Goal: Task Accomplishment & Management: Book appointment/travel/reservation

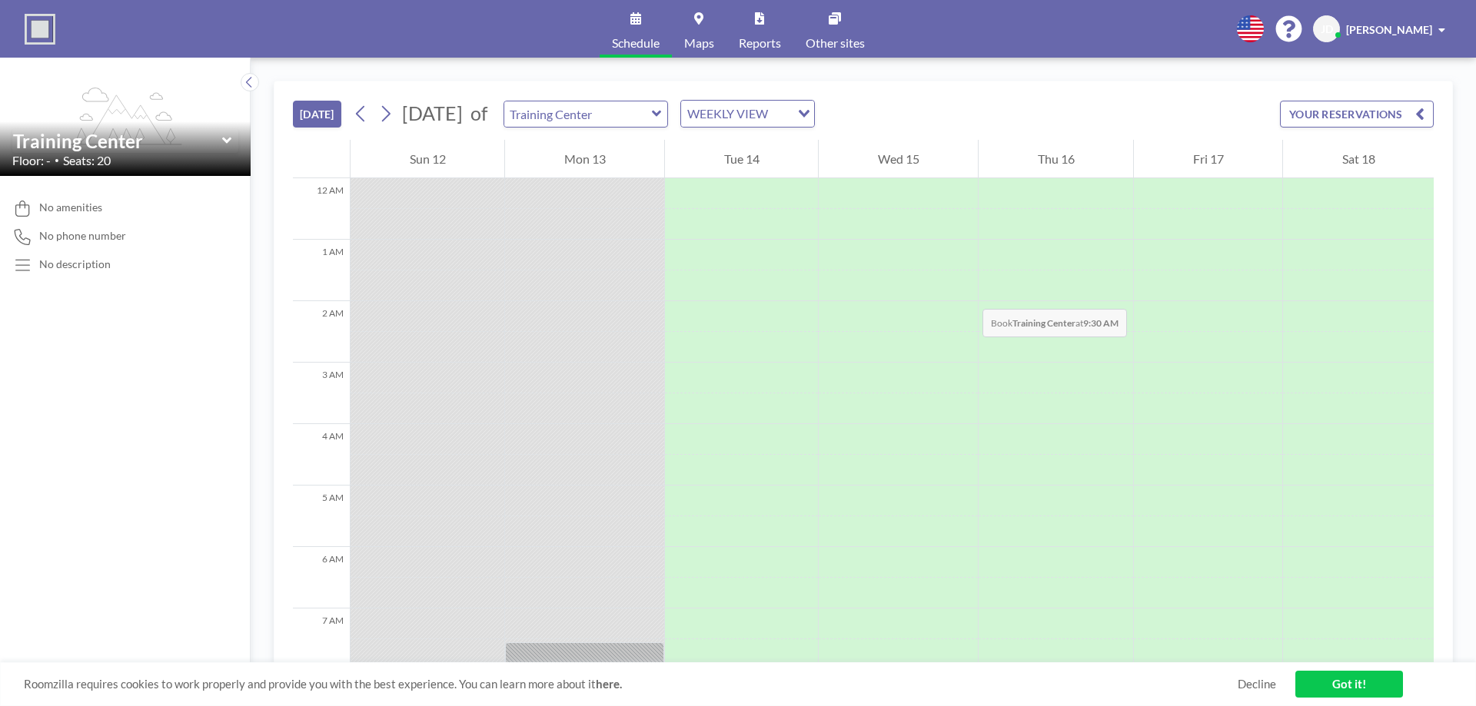
scroll to position [485, 0]
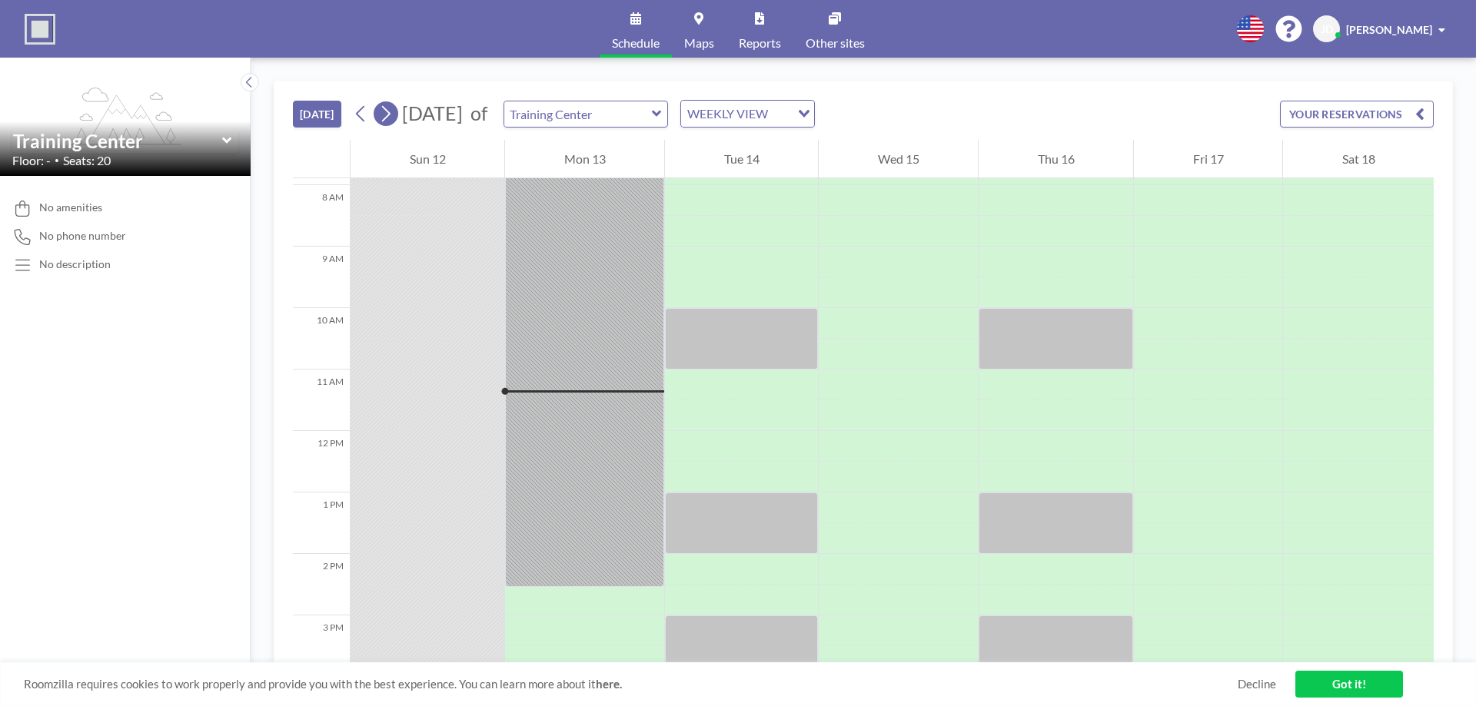
click at [390, 115] on icon at bounding box center [386, 114] width 8 height 16
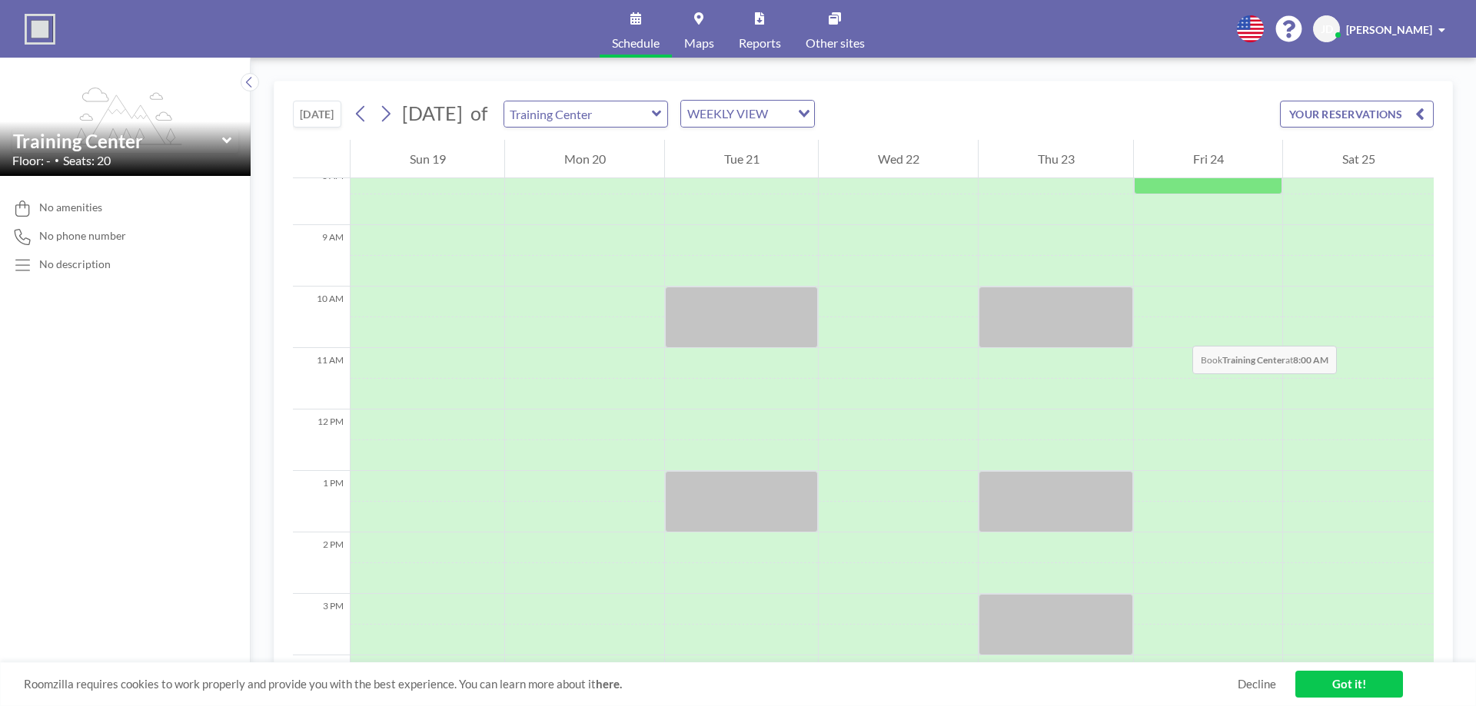
scroll to position [513, 0]
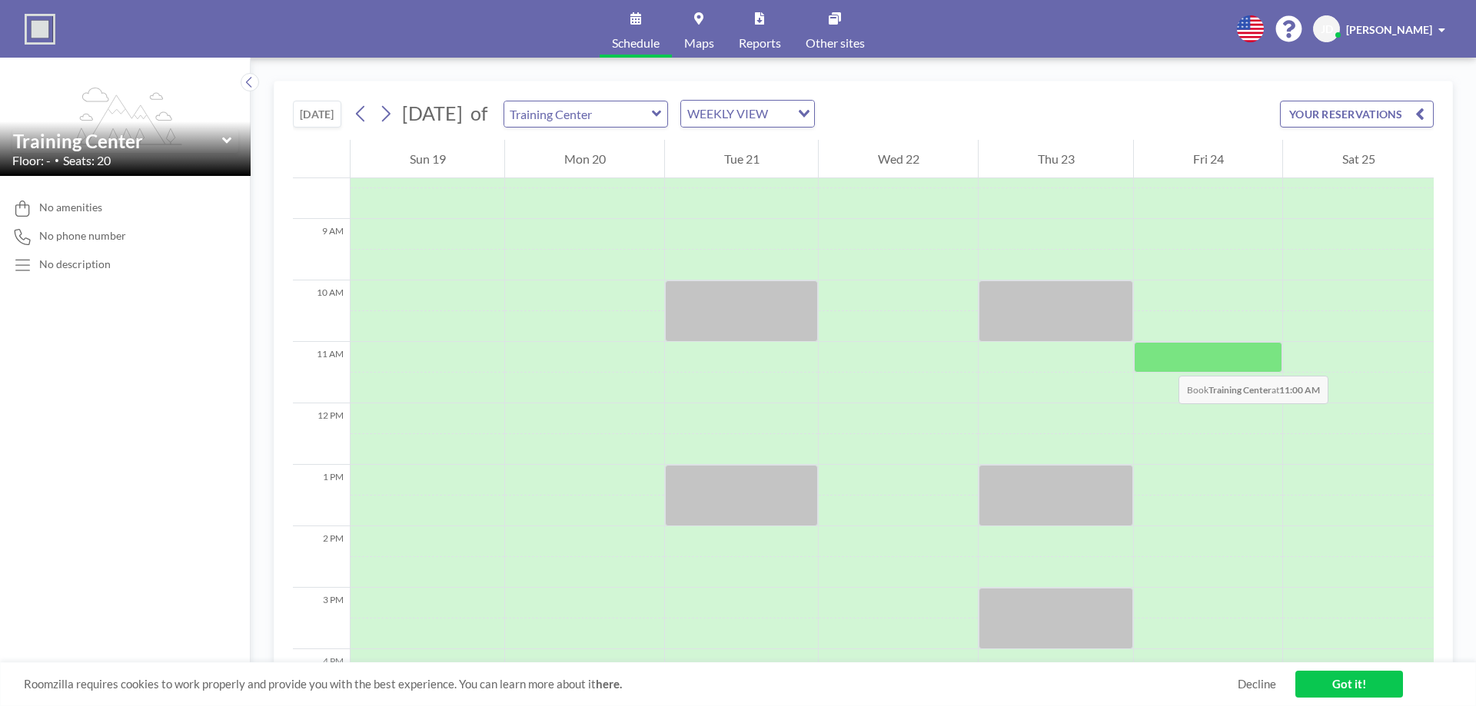
click at [1163, 360] on div at bounding box center [1208, 357] width 148 height 31
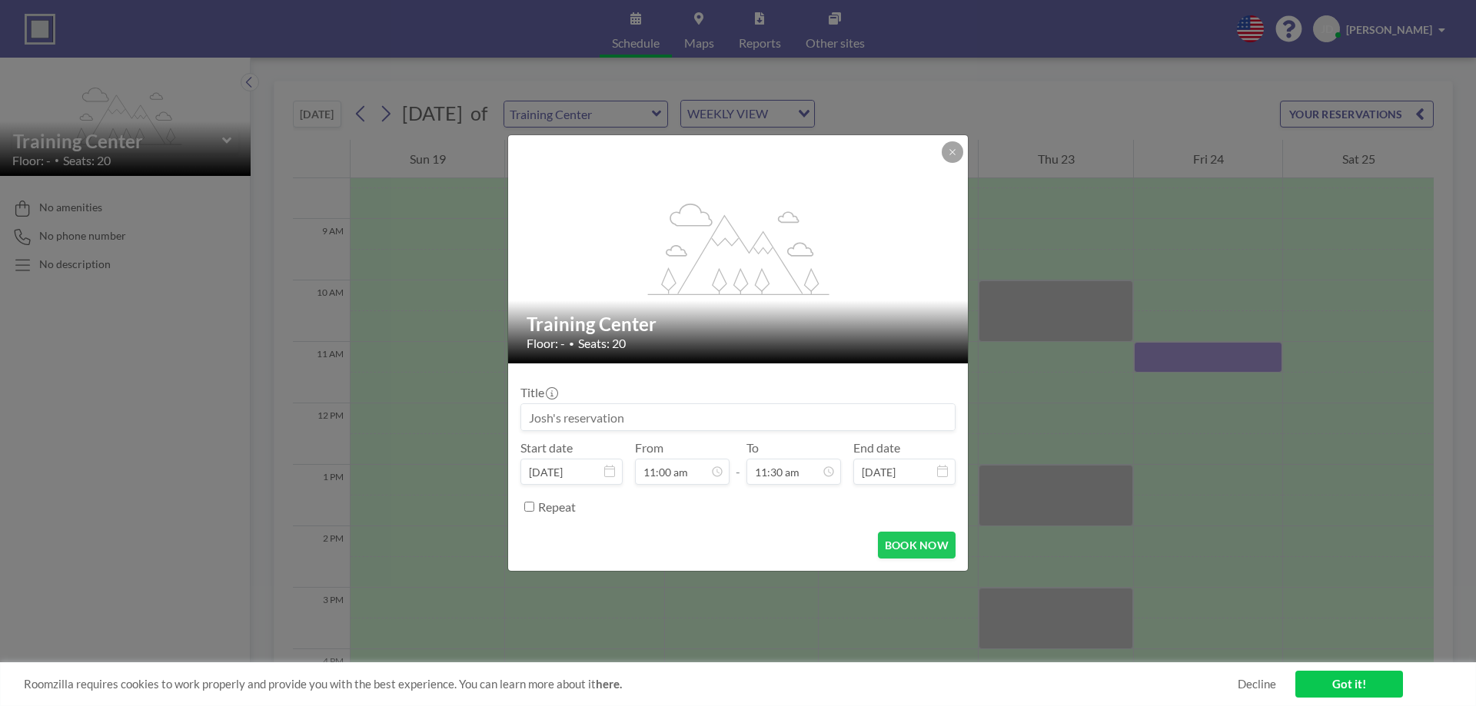
click at [623, 414] on input at bounding box center [738, 417] width 434 height 26
drag, startPoint x: 629, startPoint y: 416, endPoint x: 533, endPoint y: 417, distance: 95.3
click at [533, 417] on input at bounding box center [738, 417] width 434 height 26
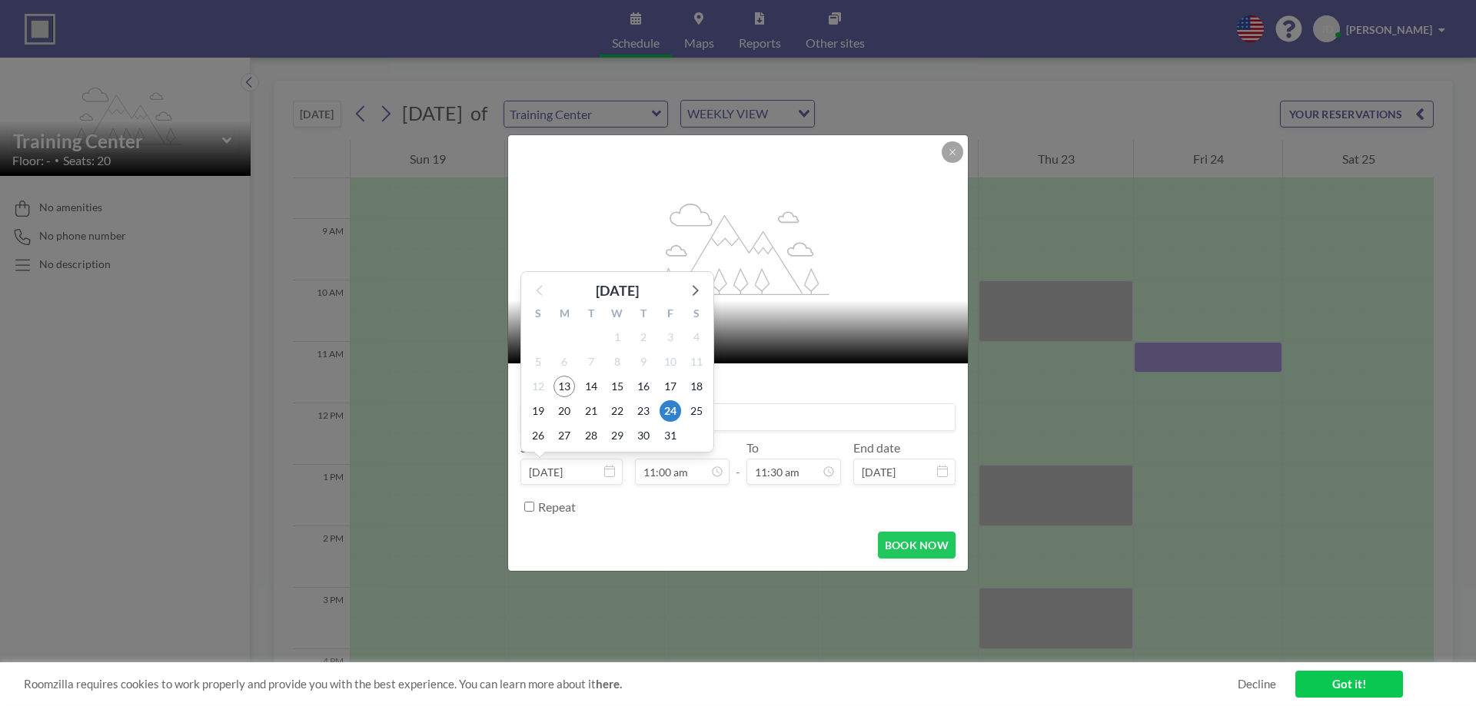
type input "Mechanical Lunch"
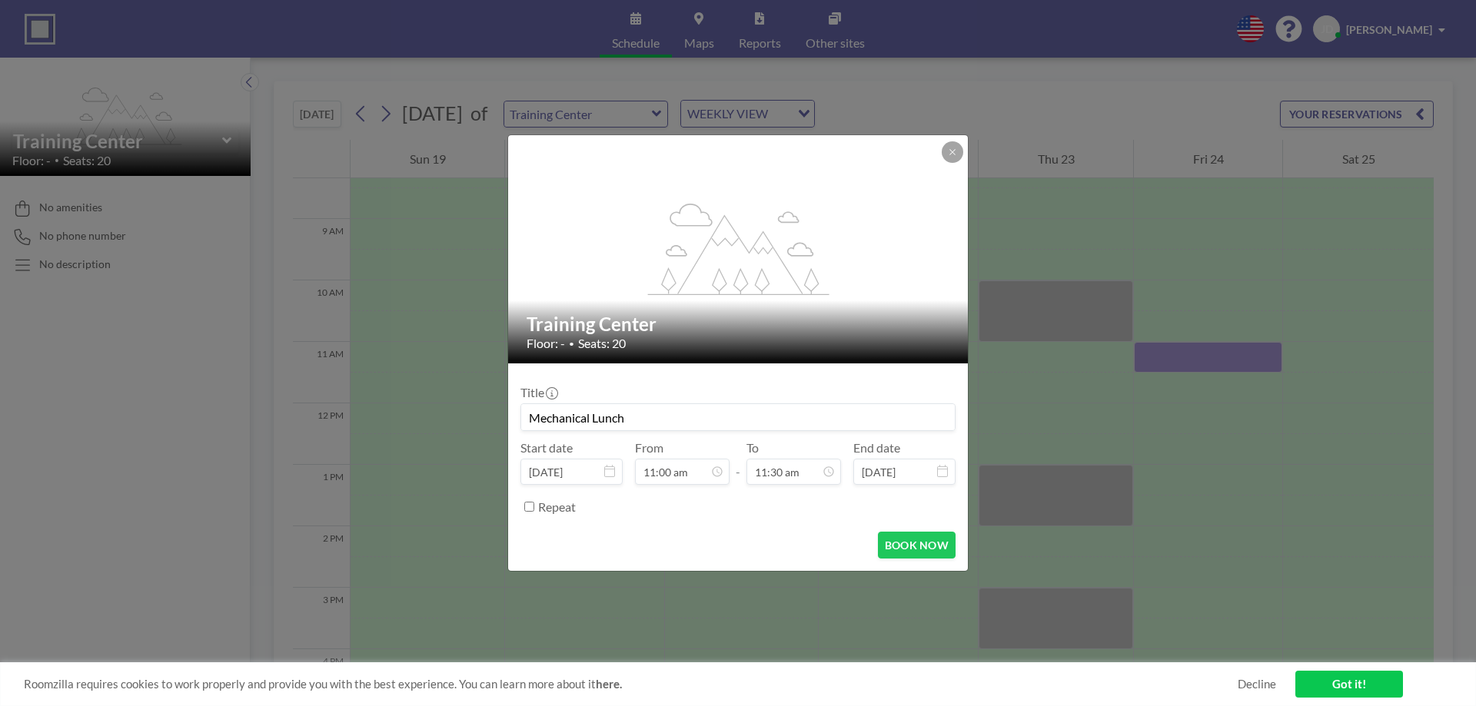
click at [654, 529] on form "Title Mechanical Lunch Start date [DATE] [DATE] S M T W T F S 28 29 30 1 2 3 4 …" at bounding box center [738, 468] width 460 height 208
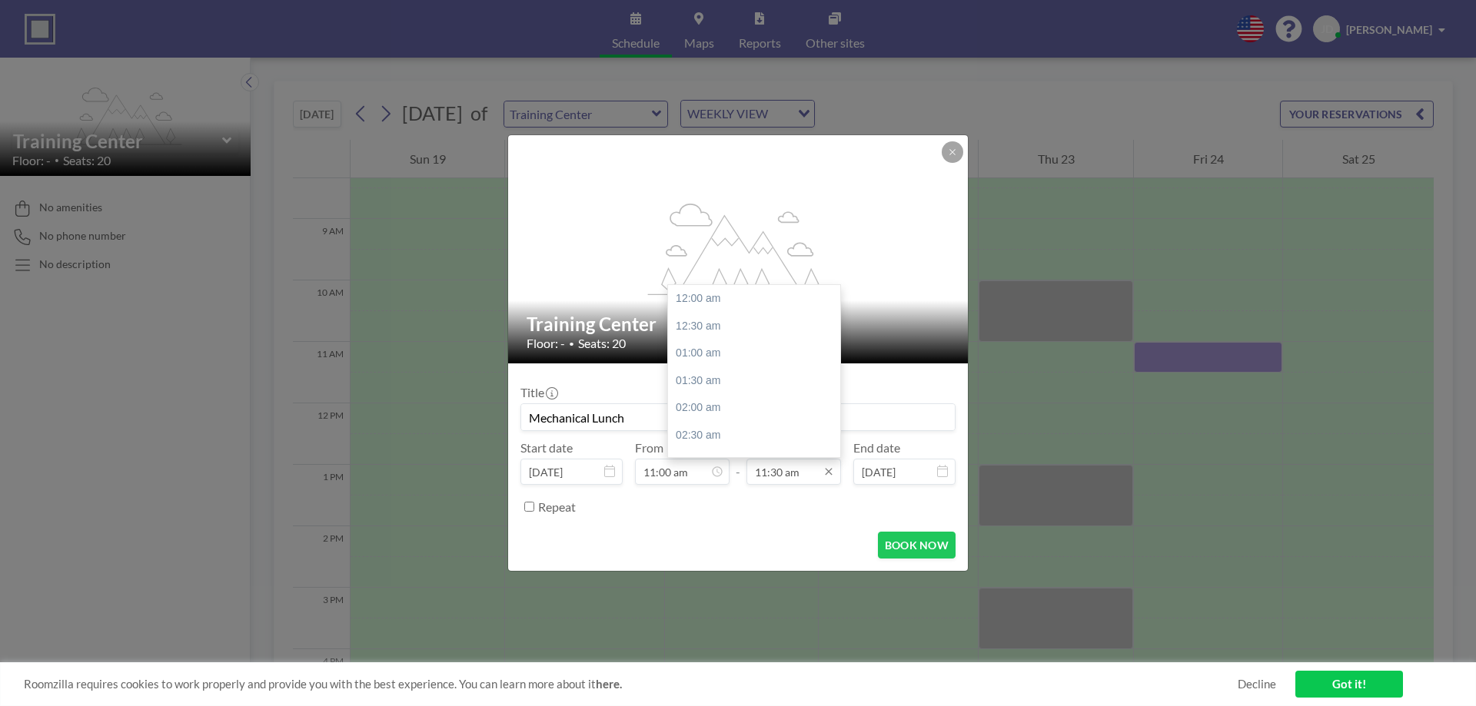
scroll to position [630, 0]
click at [707, 350] on div "12:30 pm" at bounding box center [758, 354] width 180 height 28
type input "12:30 pm"
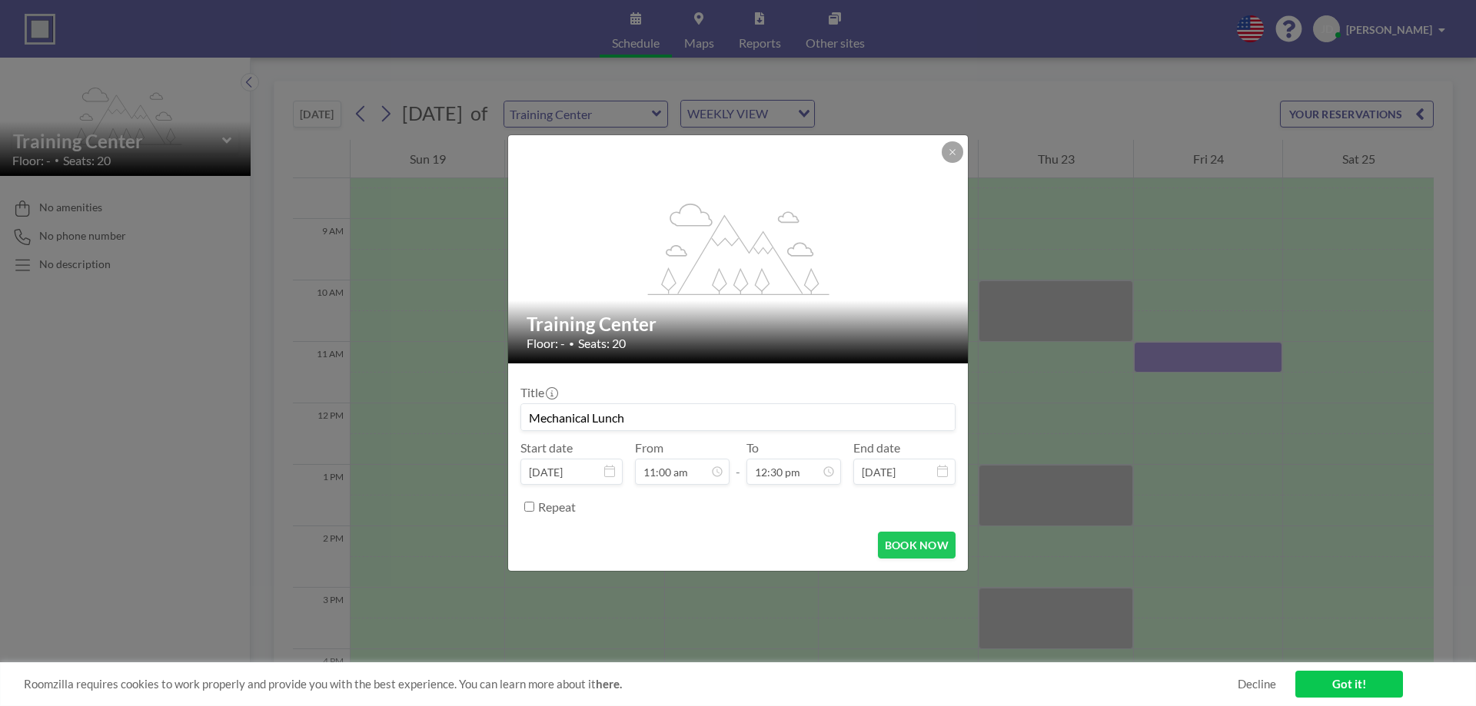
click at [729, 529] on form "Title Mechanical Lunch Start date [DATE] From 11:00 am - To 12:30 pm End date […" at bounding box center [738, 468] width 460 height 208
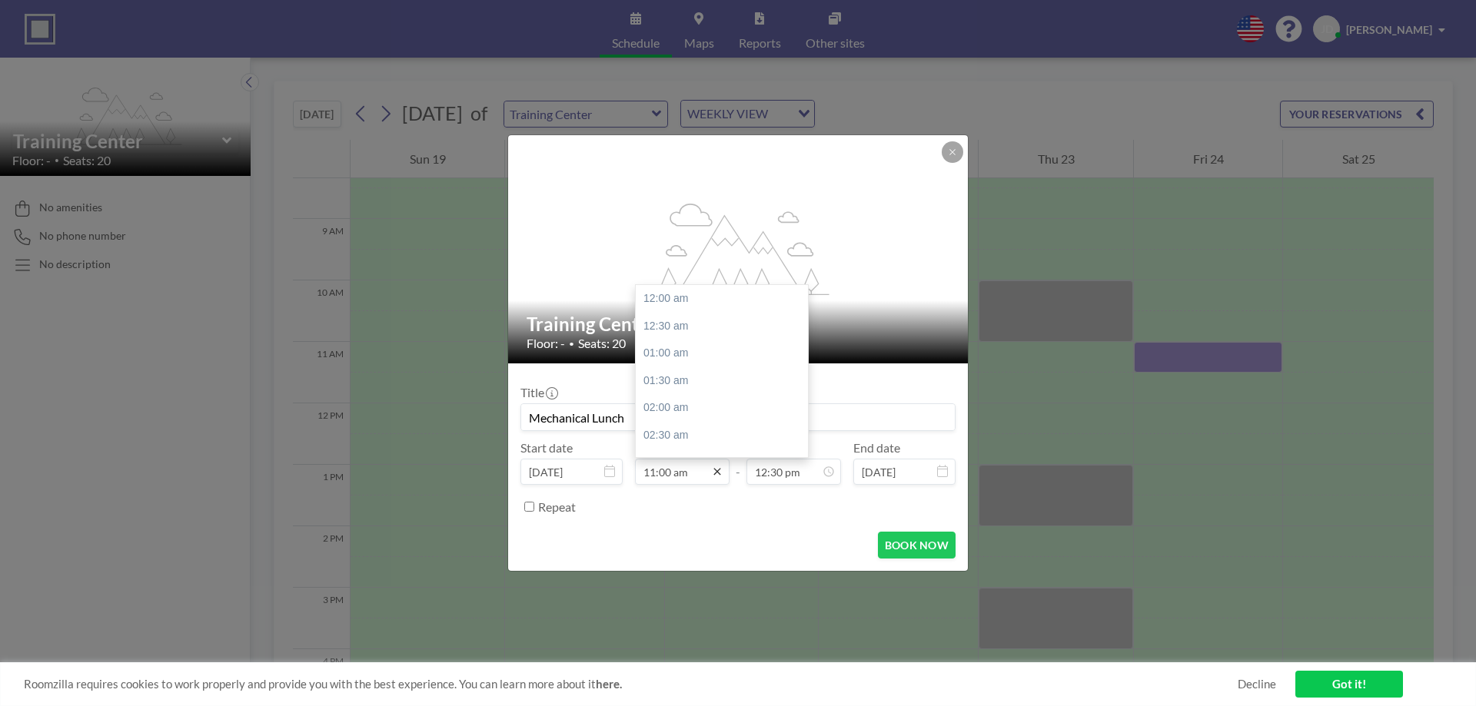
scroll to position [602, 0]
click at [684, 334] on div "11:30 am" at bounding box center [726, 327] width 180 height 28
type input "11:30 am"
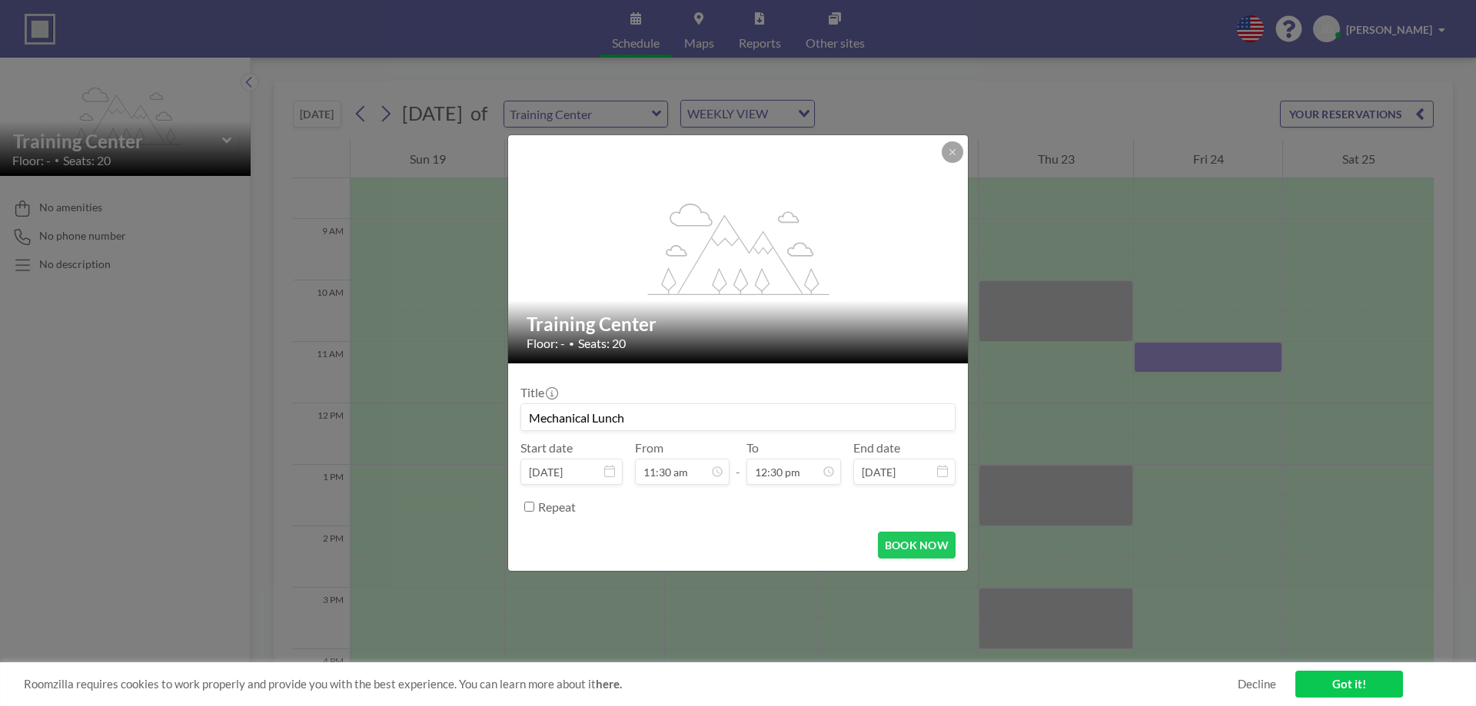
click at [739, 508] on div "Repeat" at bounding box center [746, 506] width 417 height 25
click at [957, 164] on div "flex-grow: 1.2;" at bounding box center [738, 249] width 461 height 228
click at [953, 154] on icon at bounding box center [952, 152] width 9 height 9
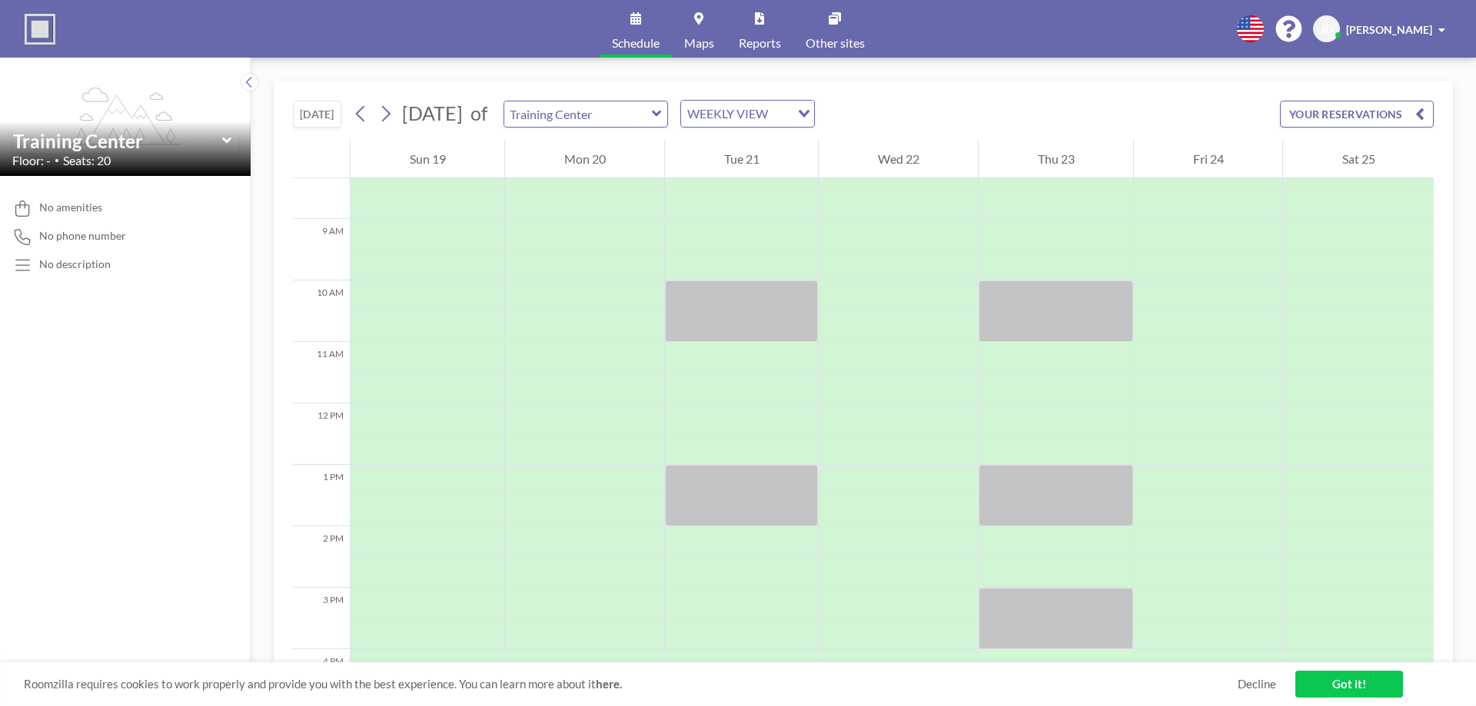
click at [972, 115] on div "[DATE] [DATE] of Training Center WEEKLY VIEW Loading... YOUR RESERVATIONS" at bounding box center [863, 110] width 1141 height 58
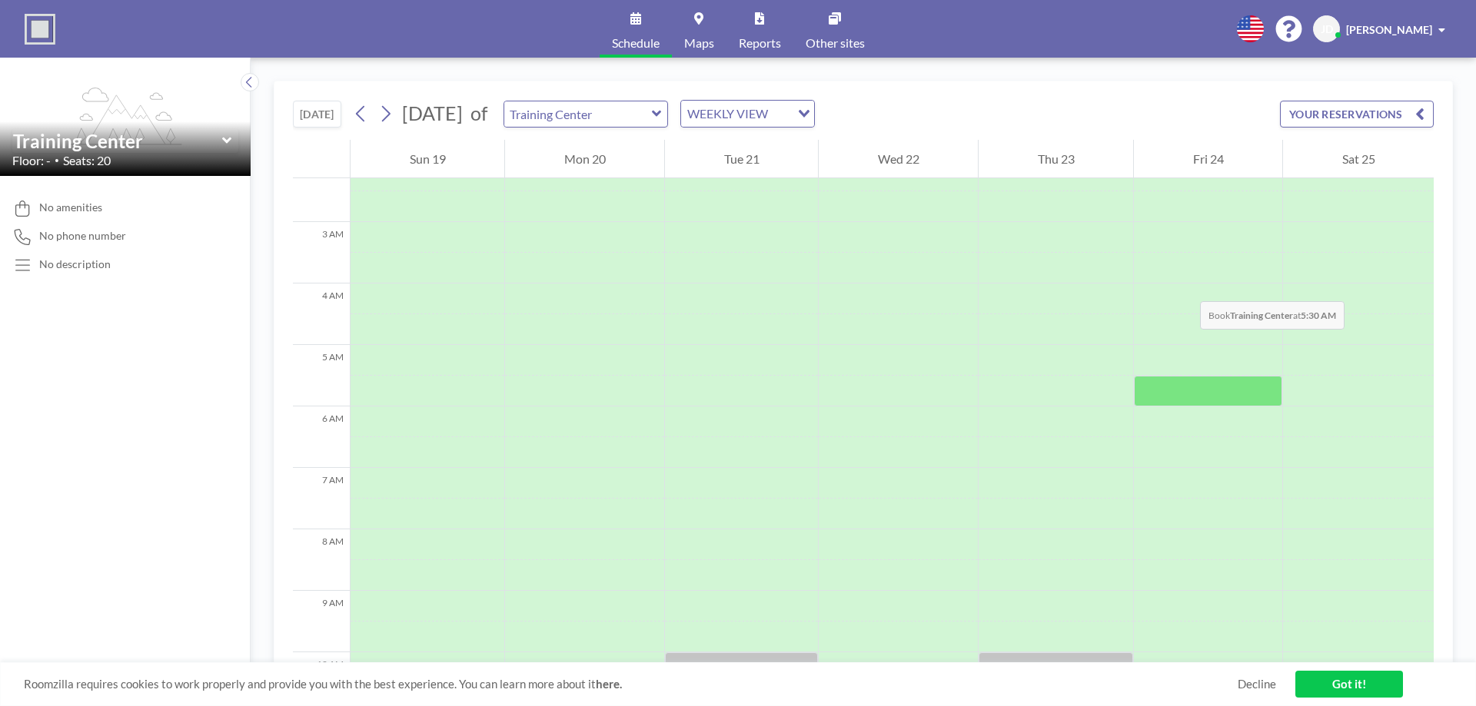
scroll to position [256, 0]
